Goal: Transaction & Acquisition: Purchase product/service

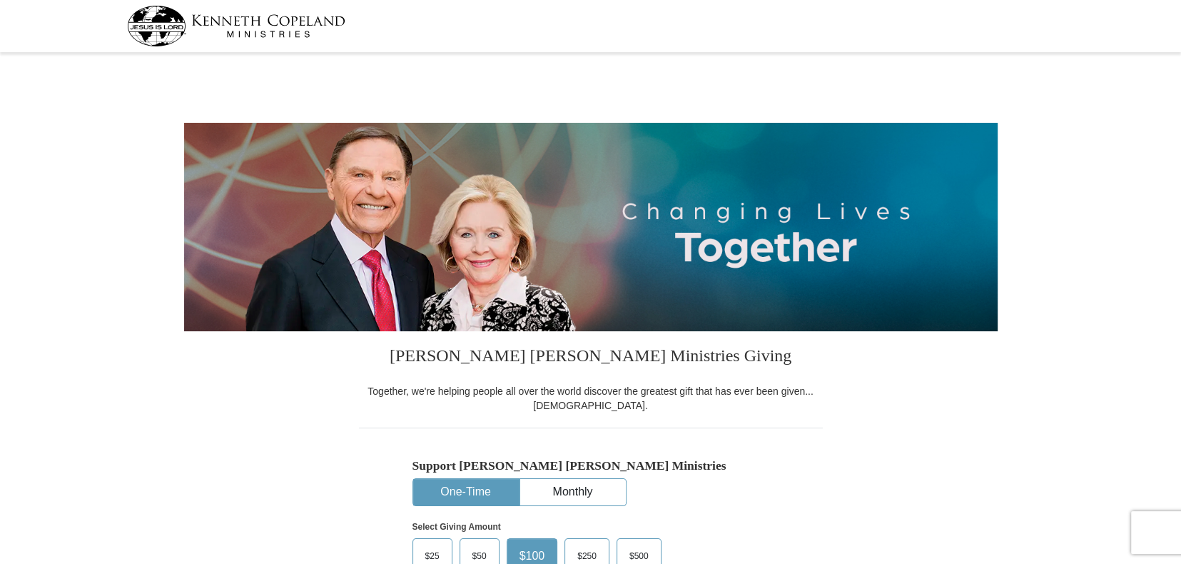
select select "[GEOGRAPHIC_DATA]"
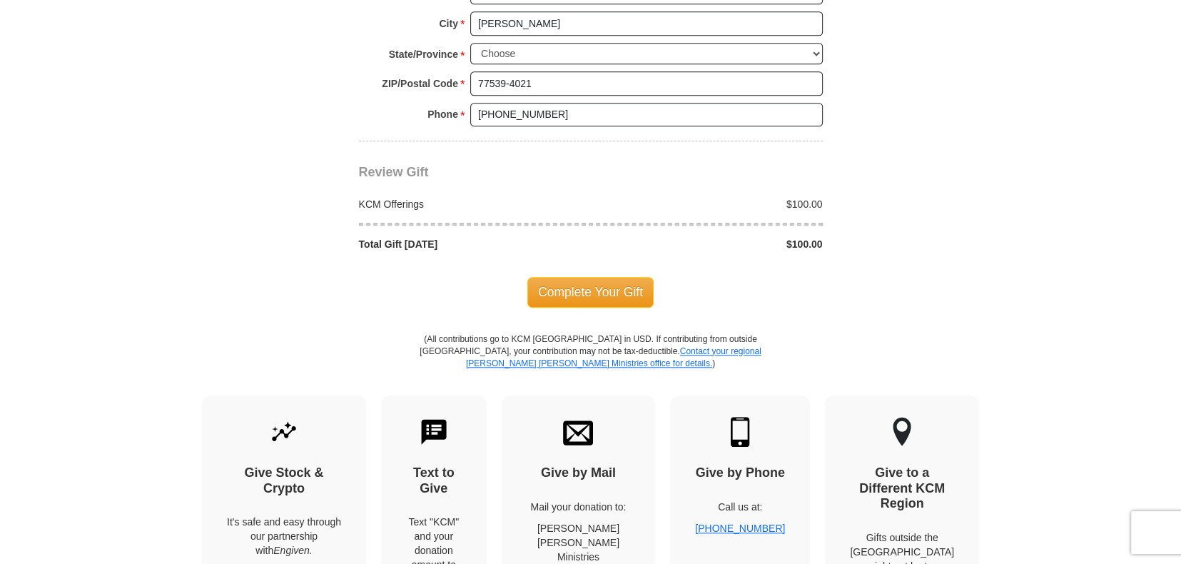
scroll to position [1213, 0]
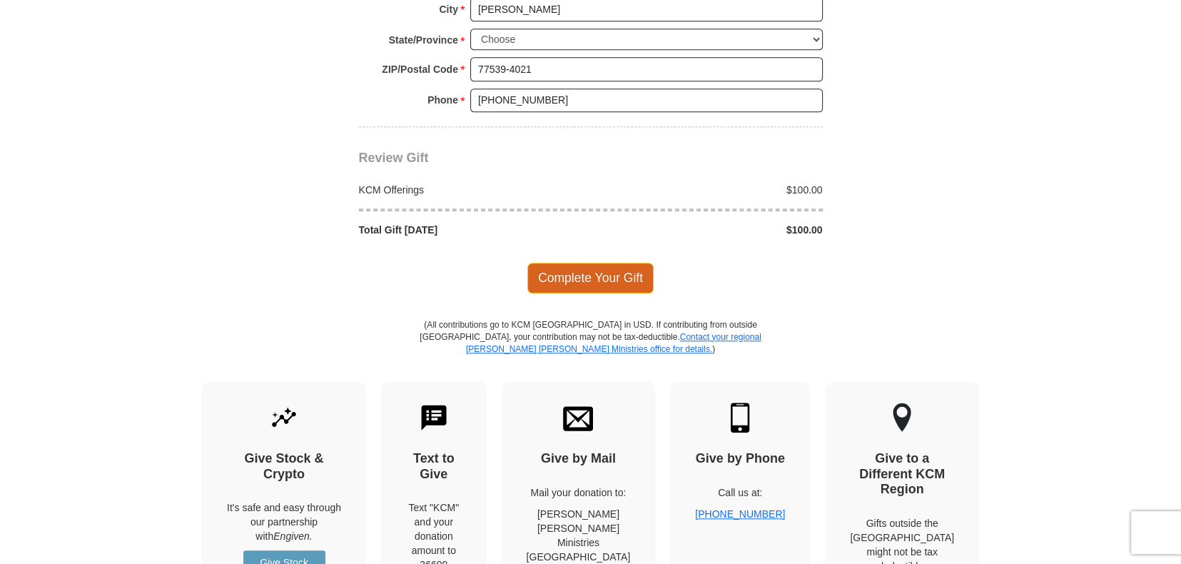
click at [570, 272] on span "Complete Your Gift" at bounding box center [590, 278] width 126 height 30
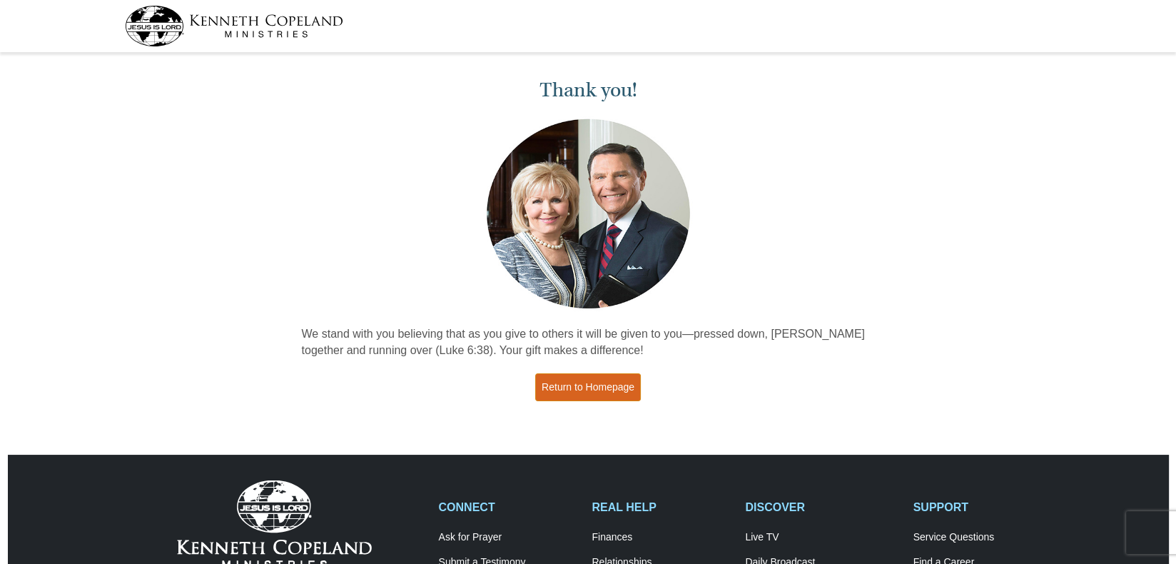
click at [556, 382] on link "Return to Homepage" at bounding box center [588, 387] width 106 height 28
